Goal: Task Accomplishment & Management: Complete application form

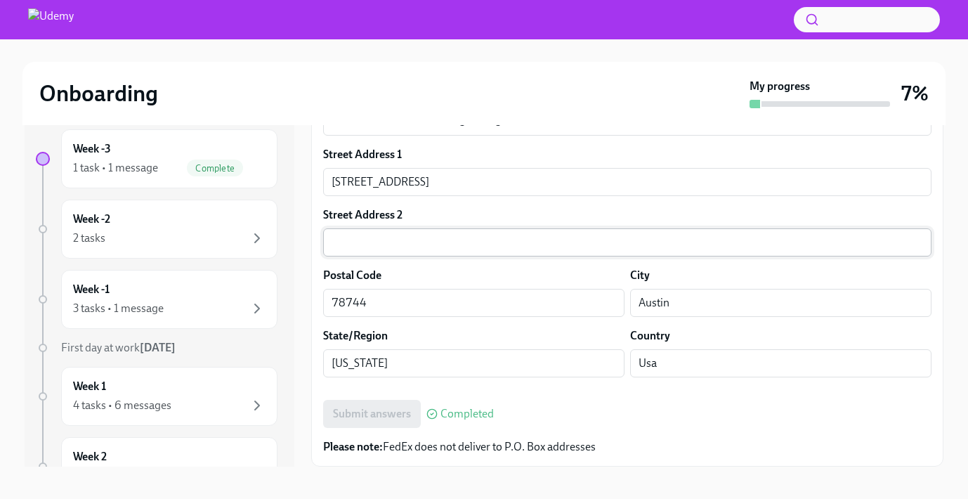
scroll to position [23, 0]
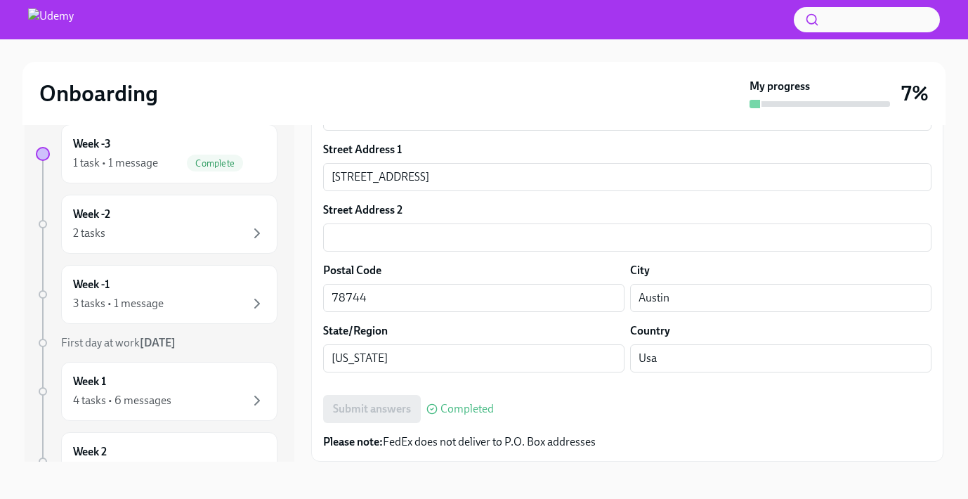
click at [398, 405] on div "Submit answers Completed" at bounding box center [627, 409] width 608 height 28
click at [463, 405] on span "Completed" at bounding box center [466, 408] width 53 height 11
click at [464, 408] on span "Completed" at bounding box center [466, 408] width 53 height 11
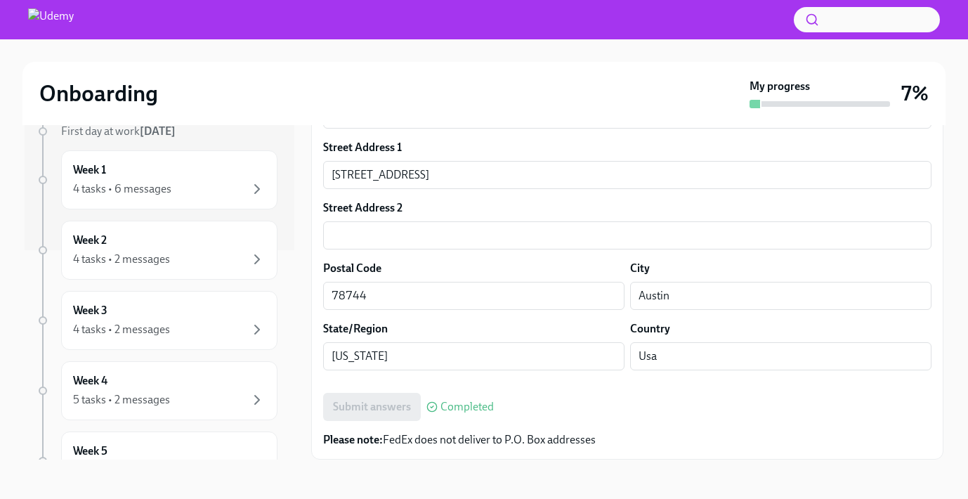
scroll to position [0, 0]
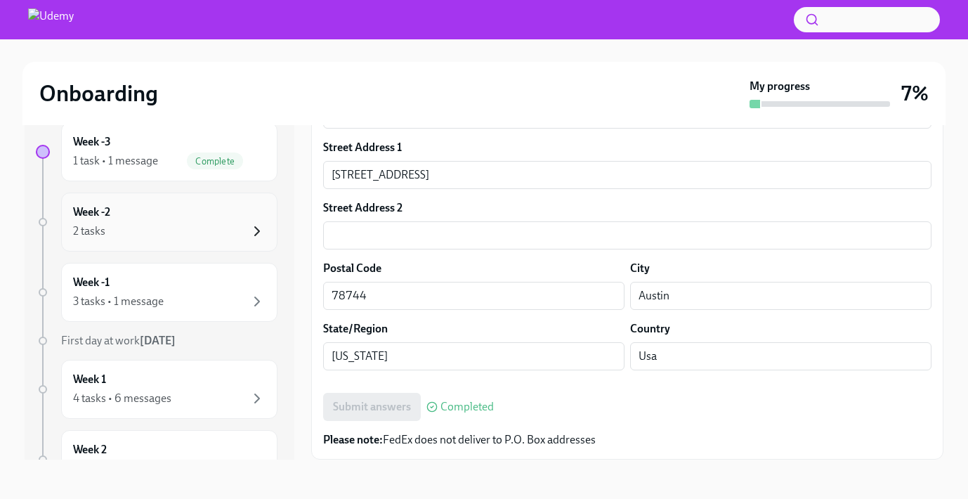
click at [257, 234] on icon "button" at bounding box center [257, 231] width 17 height 17
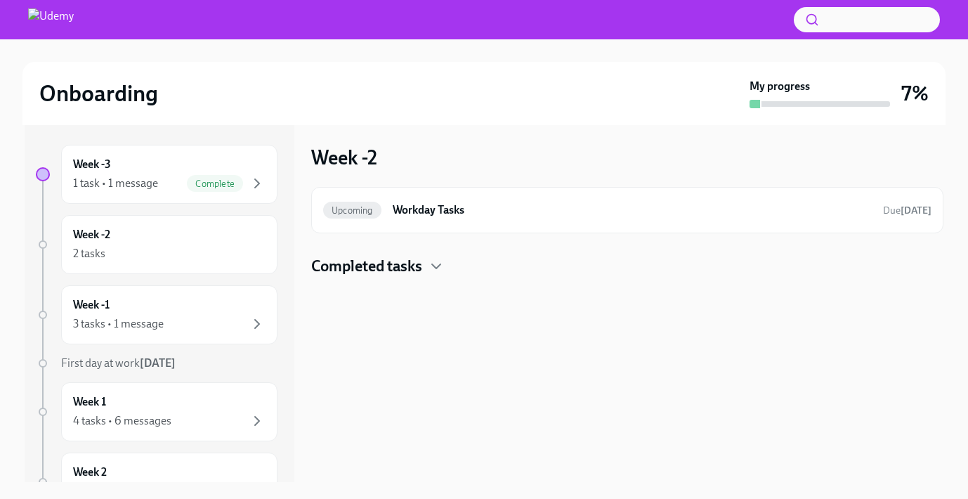
scroll to position [3, 0]
click at [123, 329] on div "3 tasks • 1 message" at bounding box center [118, 323] width 91 height 15
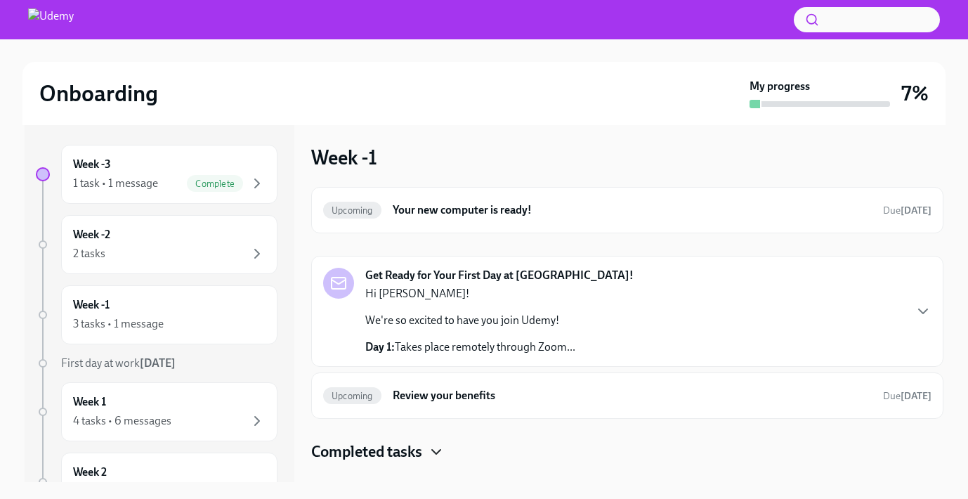
click at [433, 447] on icon "button" at bounding box center [436, 451] width 17 height 17
click at [66, 25] on img at bounding box center [51, 19] width 46 height 22
click at [117, 190] on div "1 task • 1 message" at bounding box center [115, 183] width 85 height 15
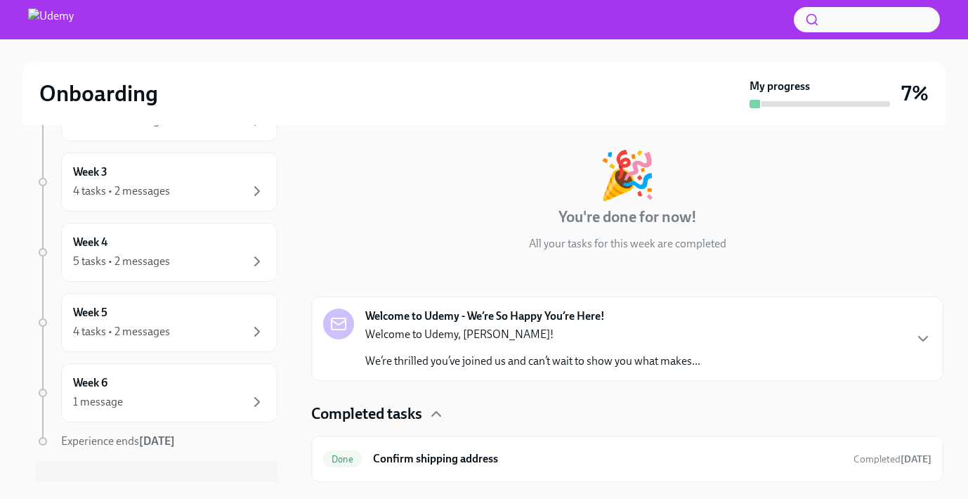
scroll to position [393, 0]
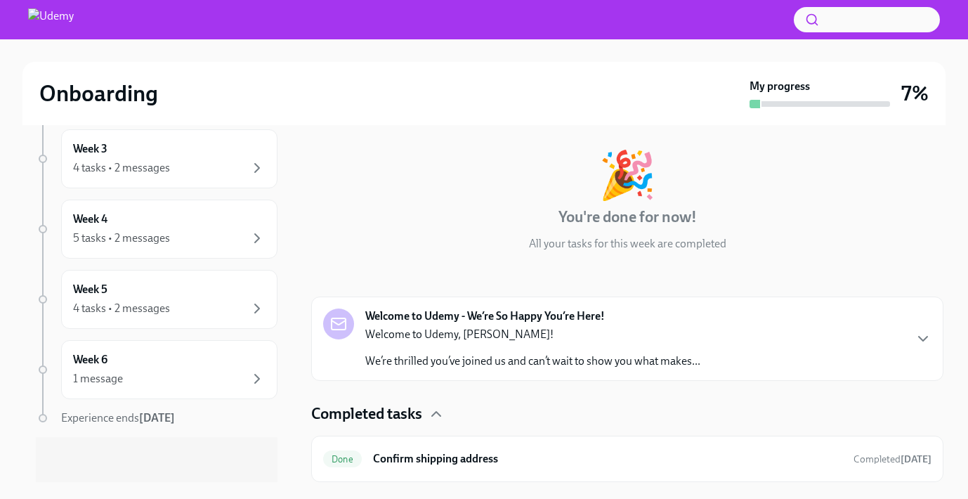
click at [80, 101] on h2 "Onboarding" at bounding box center [98, 93] width 119 height 28
click at [37, 14] on img at bounding box center [51, 19] width 46 height 22
click at [57, 19] on img at bounding box center [51, 19] width 46 height 22
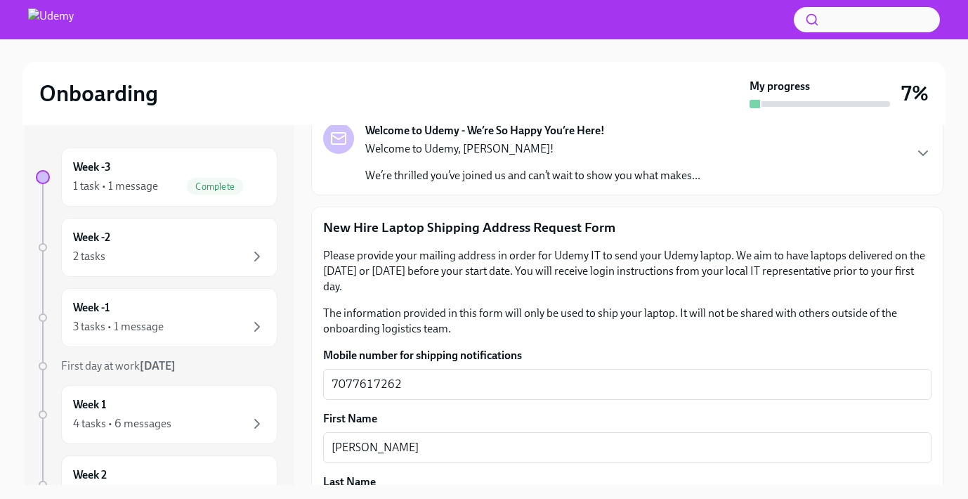
scroll to position [99, 0]
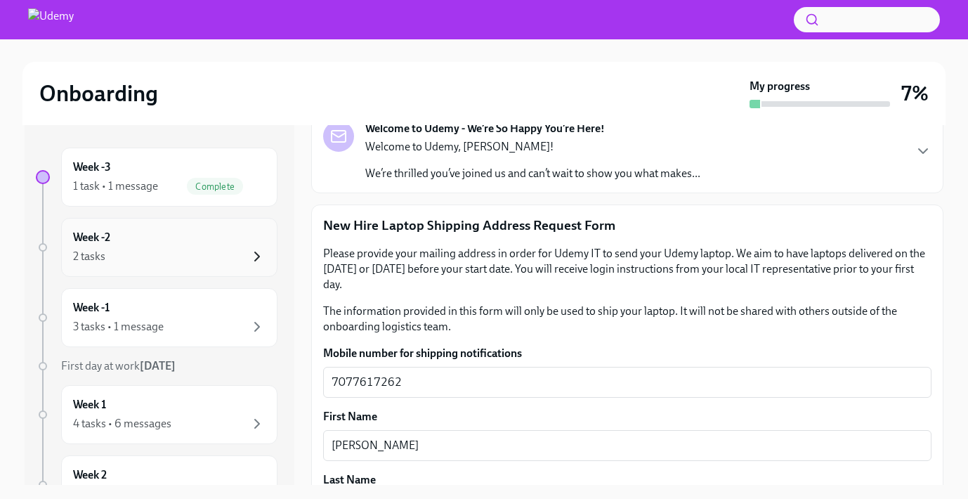
click at [263, 254] on icon "button" at bounding box center [257, 256] width 17 height 17
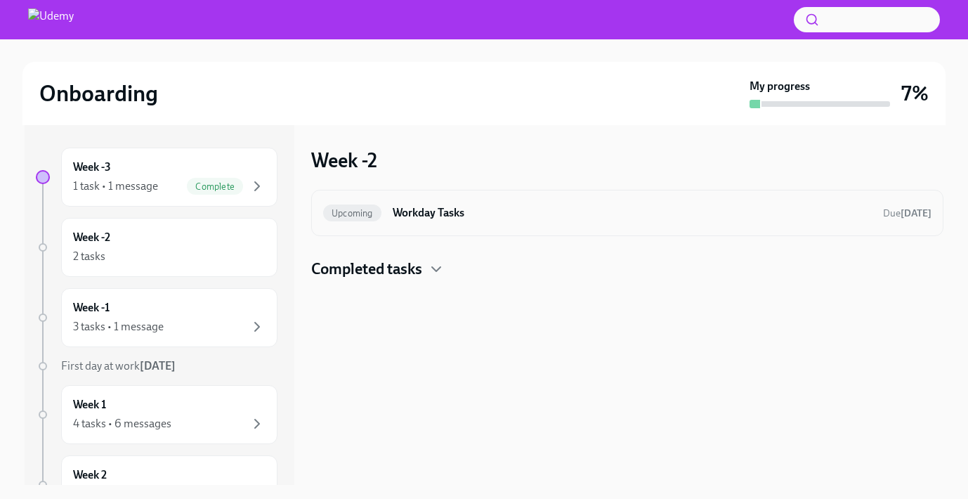
click at [388, 211] on div "Upcoming Workday Tasks Due [DATE]" at bounding box center [627, 213] width 608 height 22
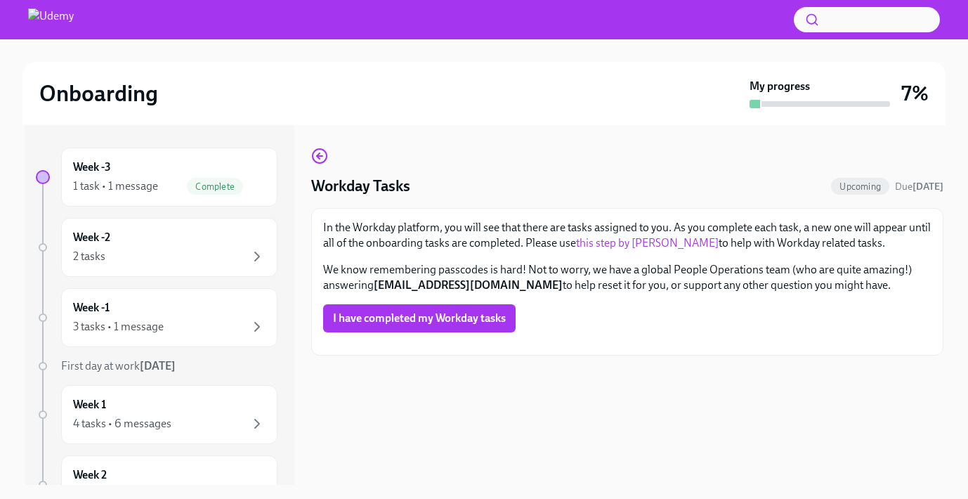
scroll to position [25, 0]
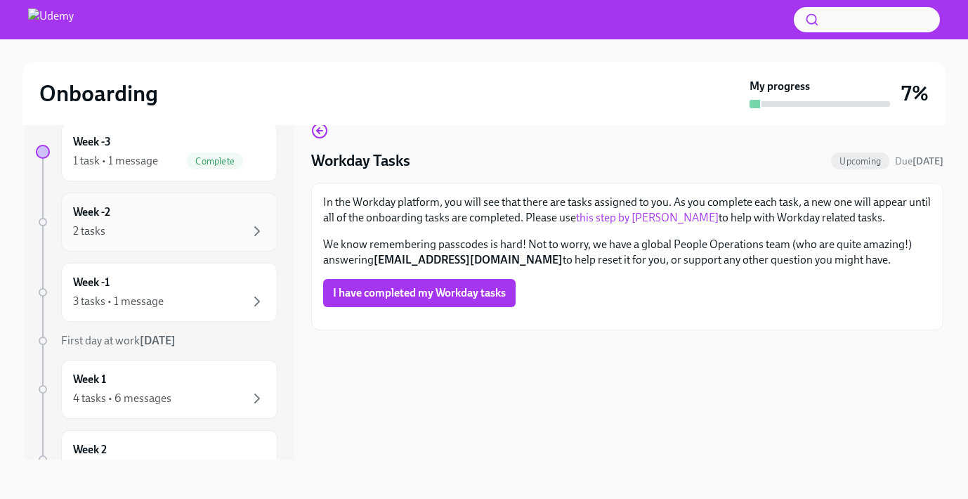
click at [226, 221] on div "Week -2 2 tasks" at bounding box center [169, 221] width 192 height 35
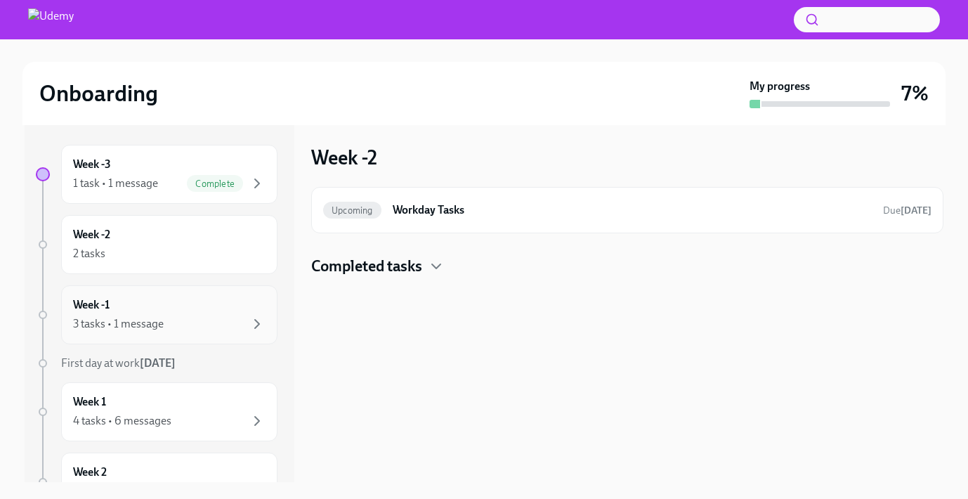
click at [215, 305] on div "Week -1 3 tasks • 1 message" at bounding box center [169, 314] width 192 height 35
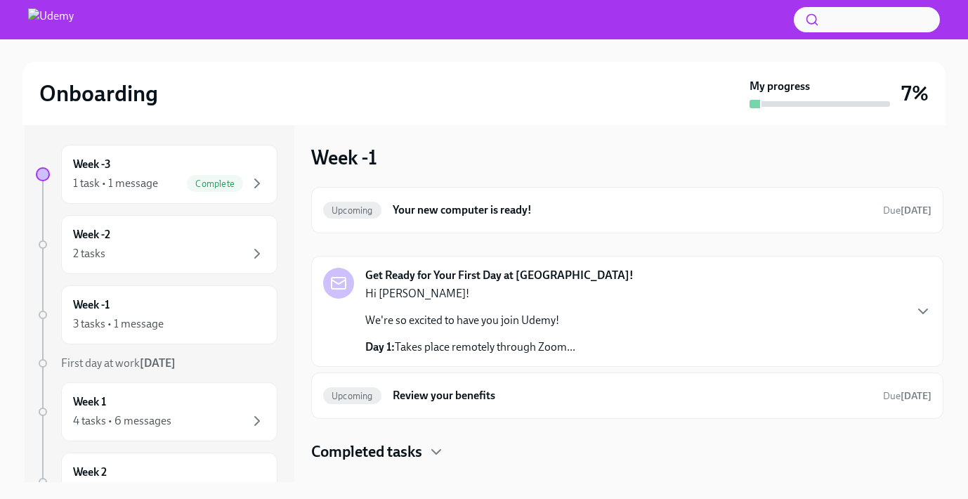
click at [449, 340] on p "Day 1: Takes place remotely through Zoom..." at bounding box center [470, 346] width 210 height 15
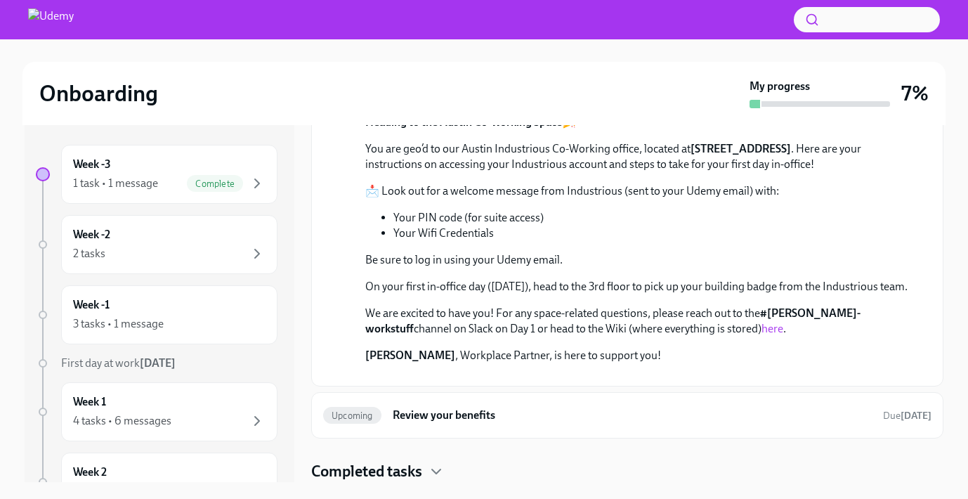
scroll to position [798, 0]
click at [467, 424] on div "Upcoming Review your benefits Due [DATE]" at bounding box center [627, 415] width 608 height 22
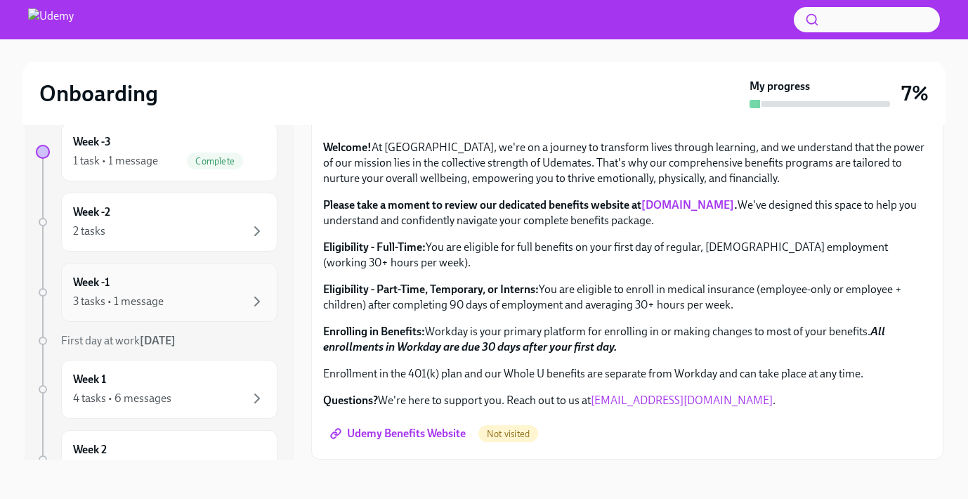
click at [192, 284] on div "Week -1 3 tasks • 1 message" at bounding box center [169, 292] width 192 height 35
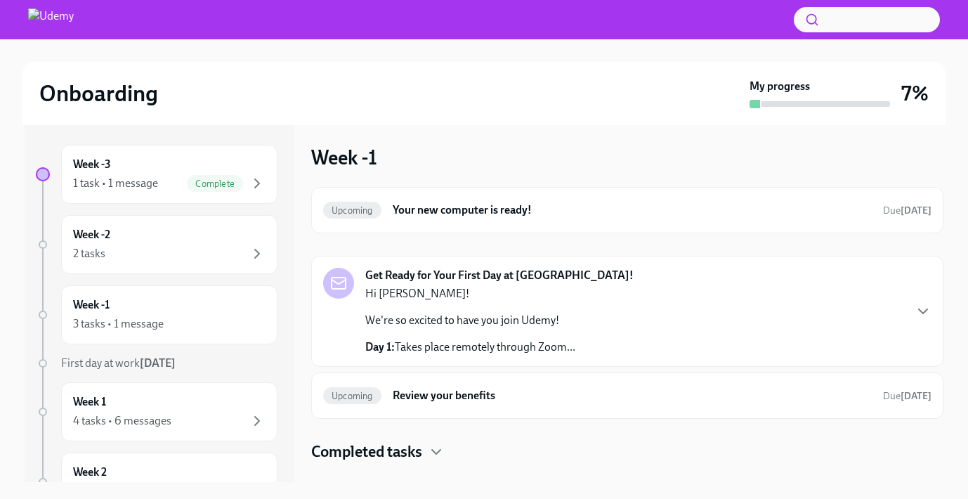
click at [480, 348] on p "Day 1: Takes place remotely through Zoom..." at bounding box center [470, 346] width 210 height 15
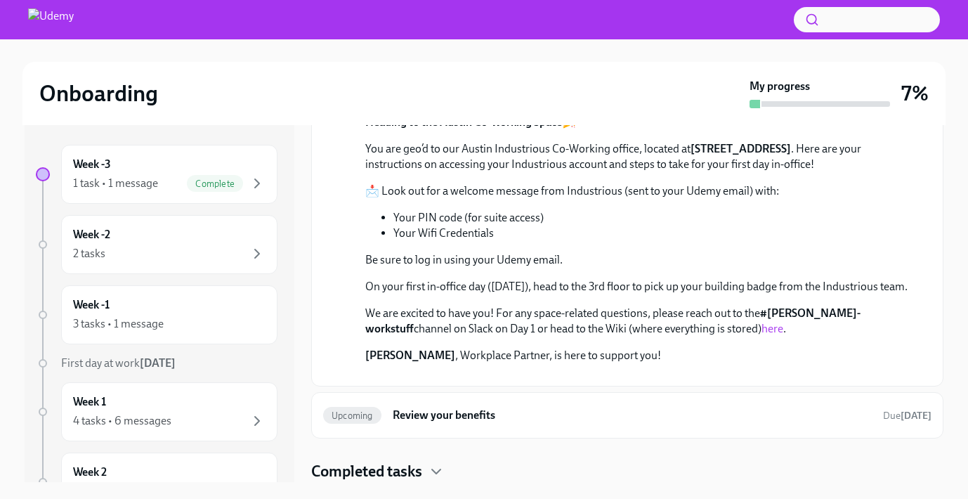
scroll to position [798, 0]
click at [433, 475] on icon "button" at bounding box center [436, 471] width 17 height 17
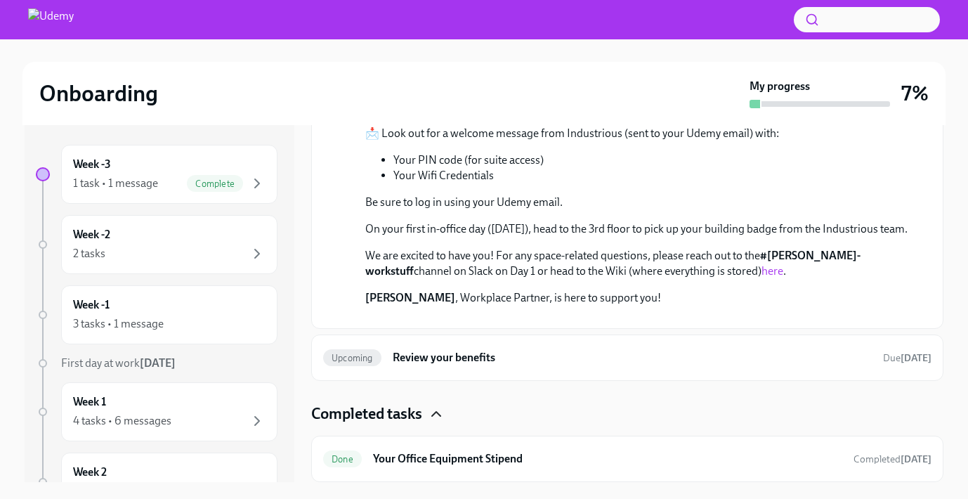
scroll to position [855, 0]
click at [456, 462] on h6 "Your Office Equipment Stipend" at bounding box center [607, 458] width 469 height 15
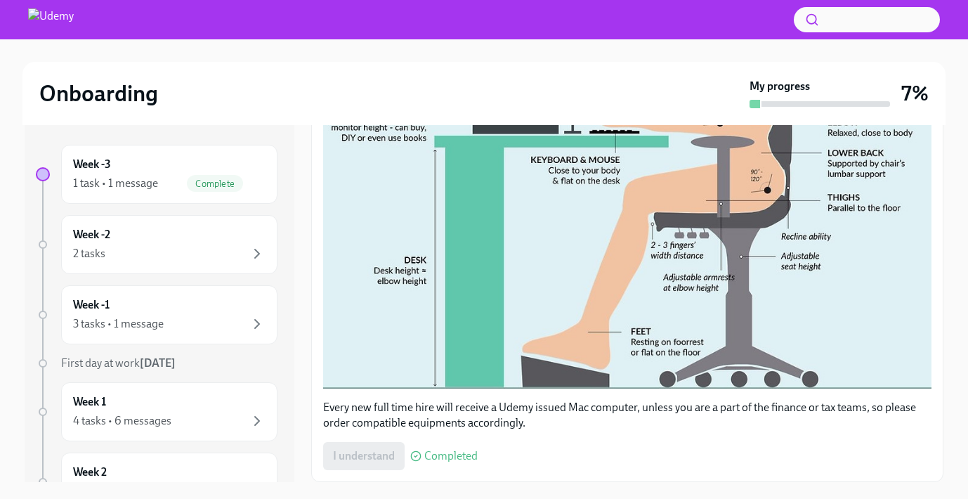
scroll to position [25, 0]
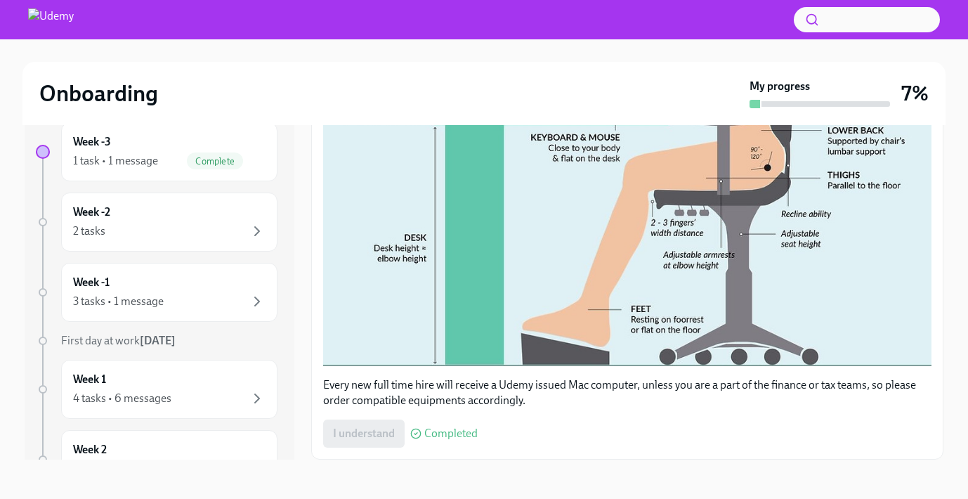
click at [371, 437] on div "I understand Completed" at bounding box center [400, 433] width 154 height 28
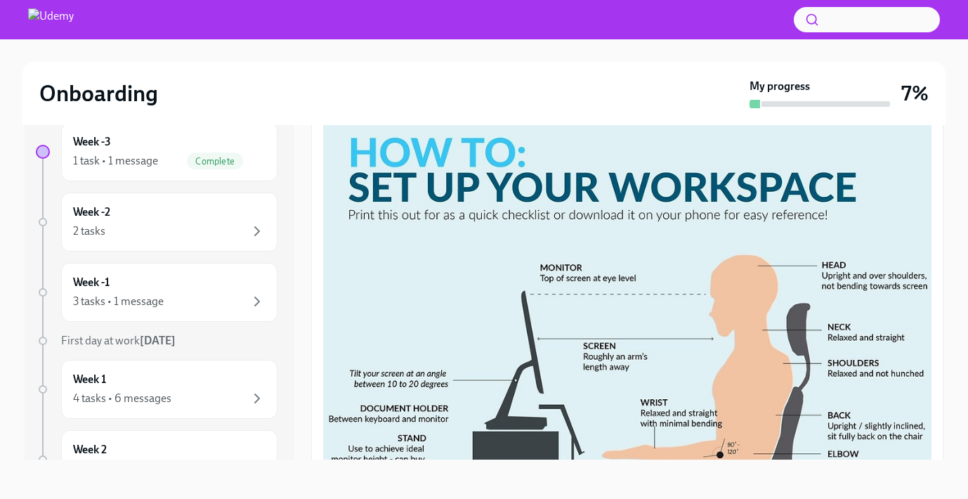
scroll to position [208, 0]
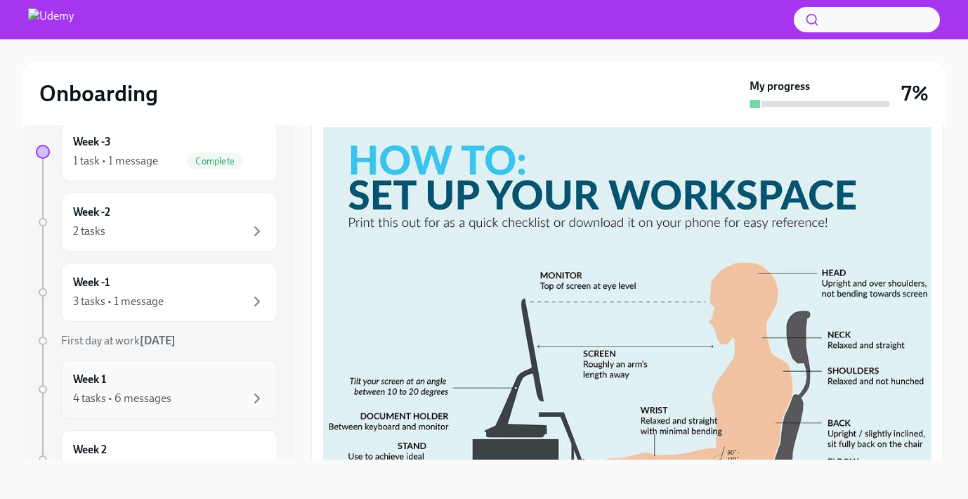
click at [182, 395] on div "4 tasks • 6 messages" at bounding box center [169, 398] width 192 height 17
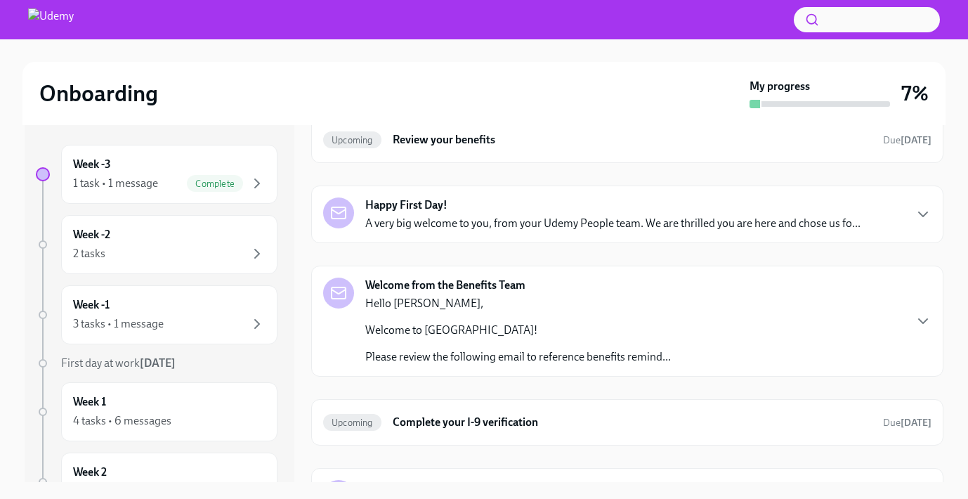
scroll to position [72, 0]
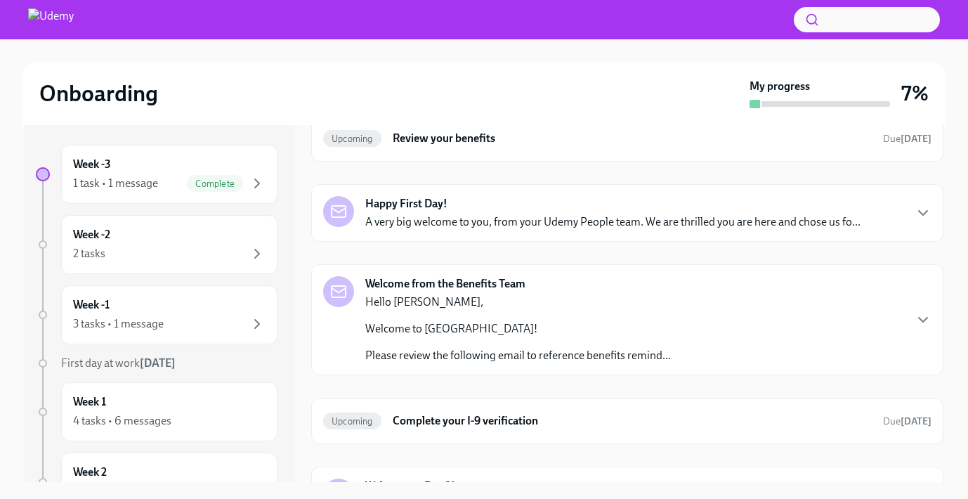
click at [443, 329] on p "Welcome to [GEOGRAPHIC_DATA]!" at bounding box center [517, 328] width 305 height 15
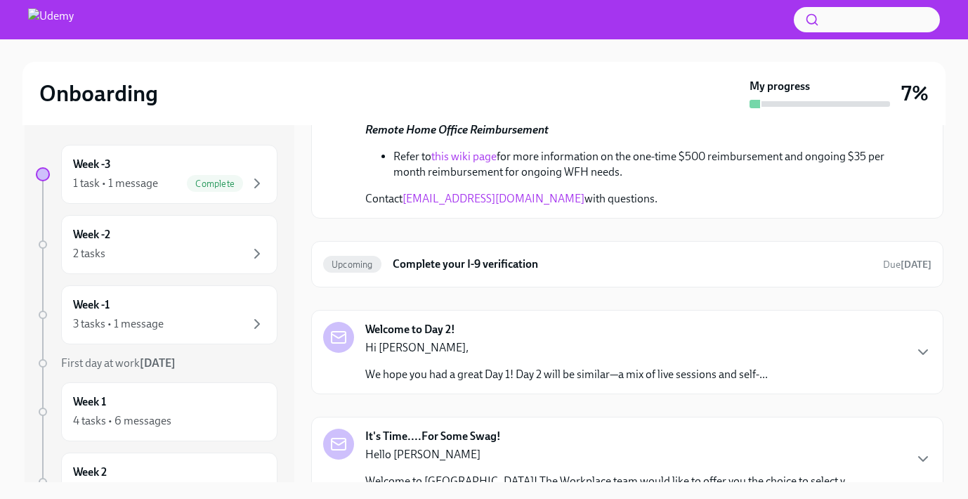
scroll to position [1122, 0]
click at [584, 258] on div "Upcoming Complete your I-9 verification Due [DATE]" at bounding box center [627, 265] width 608 height 22
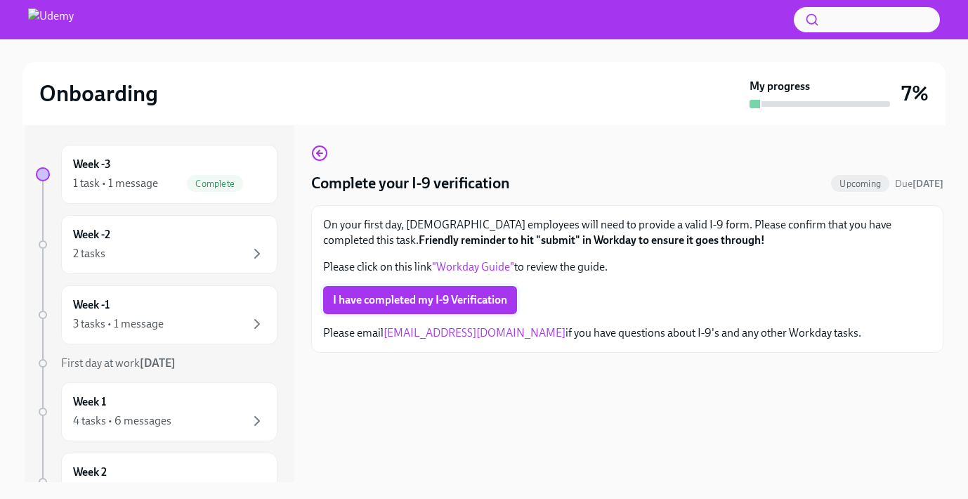
click at [464, 301] on span "I have completed my I-9 Verification" at bounding box center [420, 300] width 174 height 14
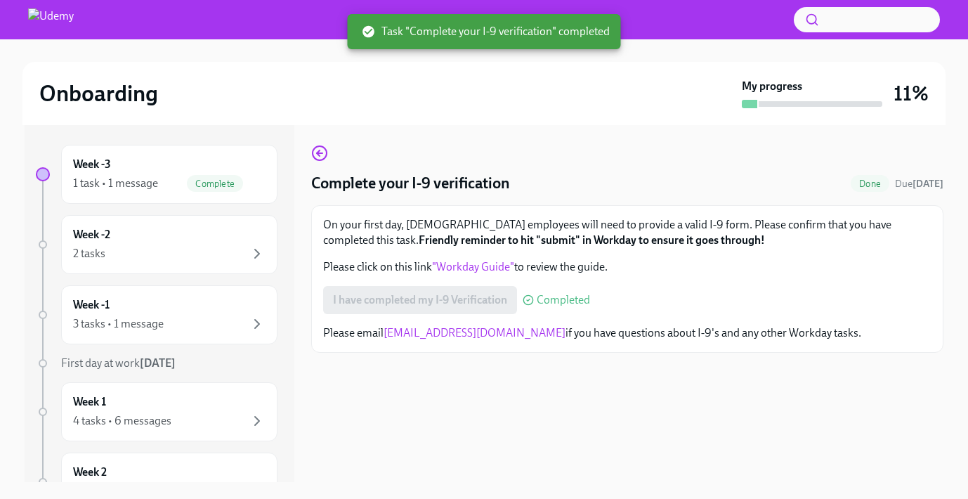
click at [471, 300] on div "I have completed my I-9 Verification Completed" at bounding box center [456, 300] width 267 height 28
click at [473, 265] on link ""Workday Guide"" at bounding box center [473, 266] width 82 height 13
